Goal: Task Accomplishment & Management: Use online tool/utility

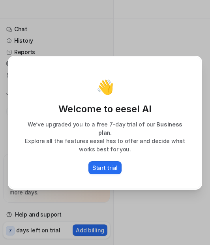
click at [105, 164] on p "Start trial" at bounding box center [104, 167] width 25 height 8
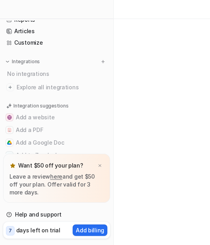
scroll to position [34, 0]
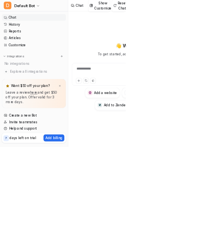
type textarea "**********"
